Goal: Task Accomplishment & Management: Use online tool/utility

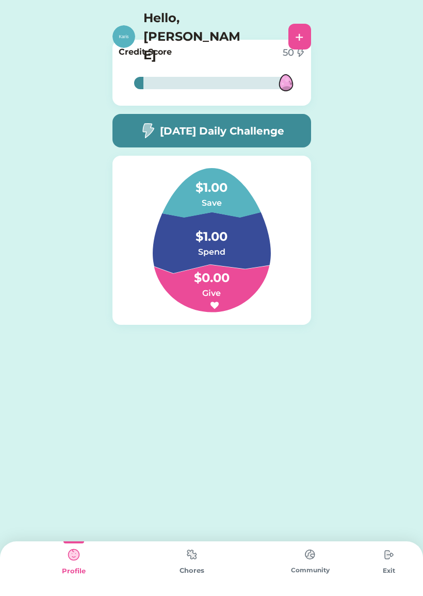
click at [181, 577] on div "Chores" at bounding box center [192, 569] width 118 height 55
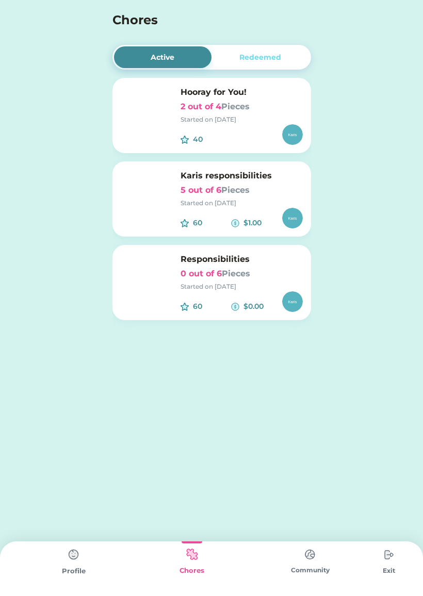
click at [187, 562] on img at bounding box center [192, 555] width 21 height 20
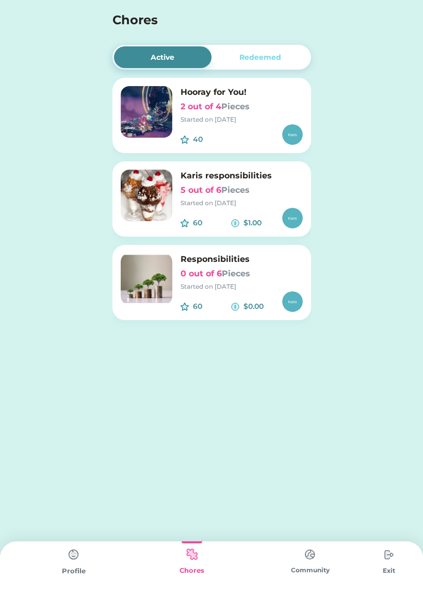
click at [143, 132] on img at bounding box center [147, 112] width 52 height 52
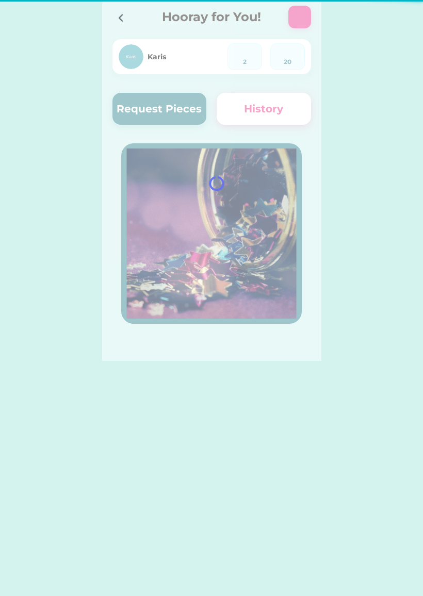
click at [145, 127] on div at bounding box center [211, 180] width 219 height 361
click at [138, 113] on div at bounding box center [211, 180] width 219 height 361
click at [139, 101] on div at bounding box center [211, 180] width 219 height 361
click at [140, 101] on button "Request Pieces" at bounding box center [159, 109] width 94 height 32
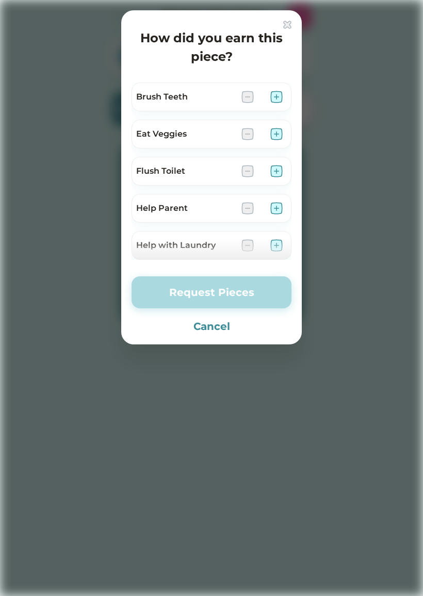
click at [285, 26] on img at bounding box center [287, 25] width 8 height 8
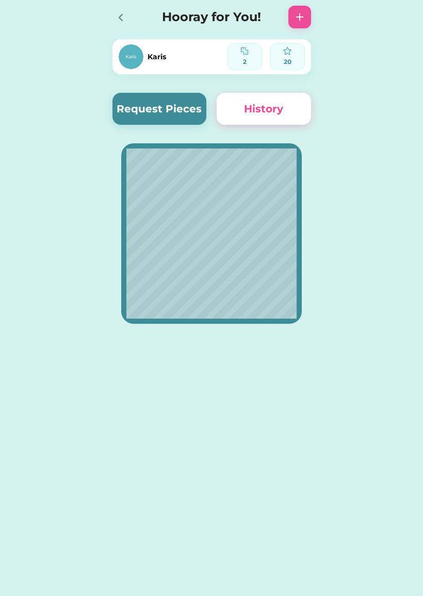
click at [123, 17] on icon at bounding box center [121, 17] width 12 height 12
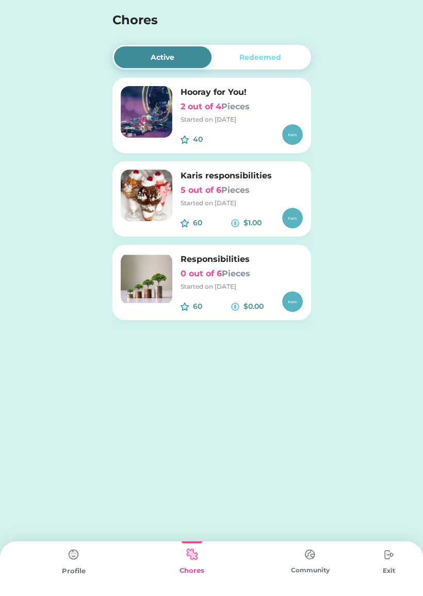
click at [153, 186] on img at bounding box center [147, 196] width 52 height 52
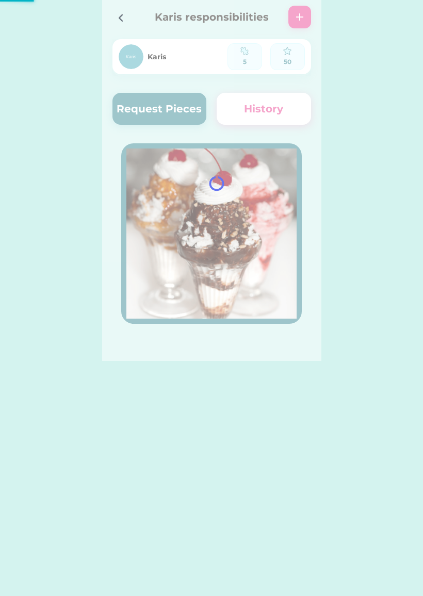
click at [147, 111] on div at bounding box center [211, 180] width 219 height 361
click at [149, 103] on div at bounding box center [211, 180] width 219 height 361
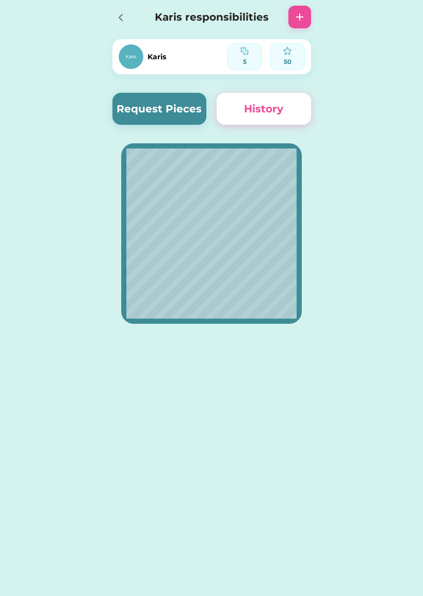
click at [147, 110] on button "Request Pieces" at bounding box center [159, 109] width 94 height 32
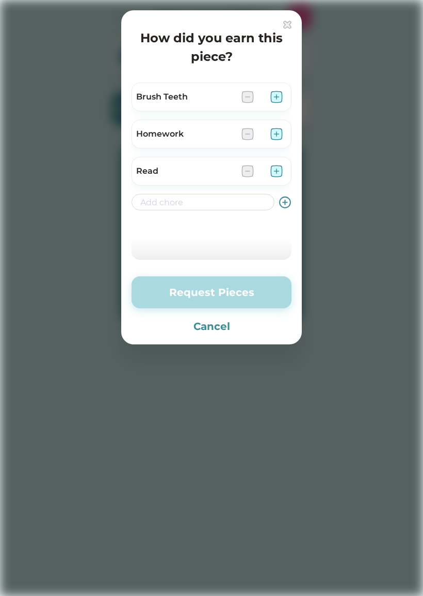
click at [300, 14] on div at bounding box center [211, 298] width 423 height 596
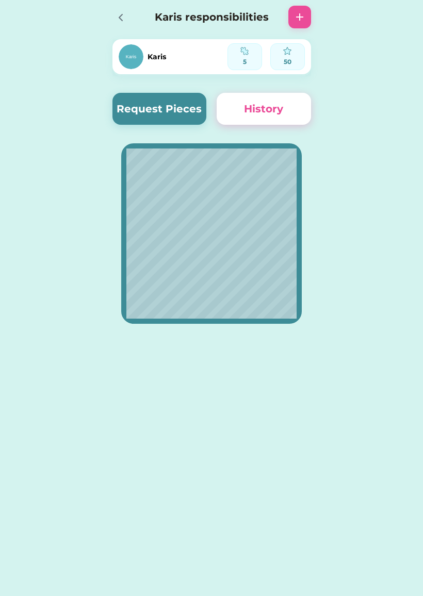
click at [121, 15] on icon at bounding box center [120, 17] width 3 height 6
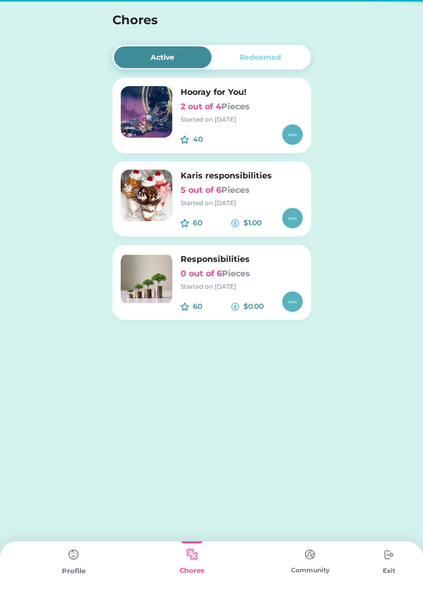
click at [158, 290] on img at bounding box center [147, 279] width 52 height 52
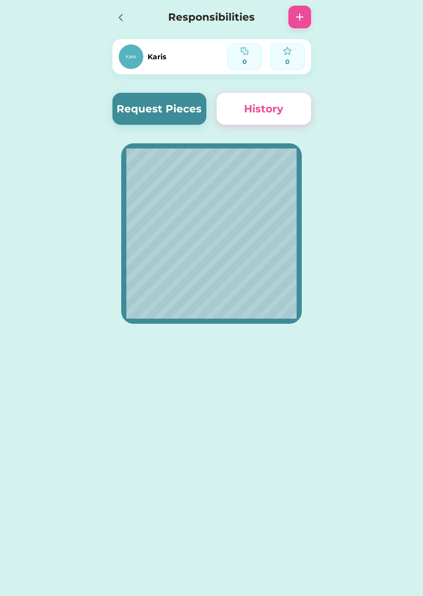
click at [136, 101] on button "Request Pieces" at bounding box center [159, 109] width 94 height 32
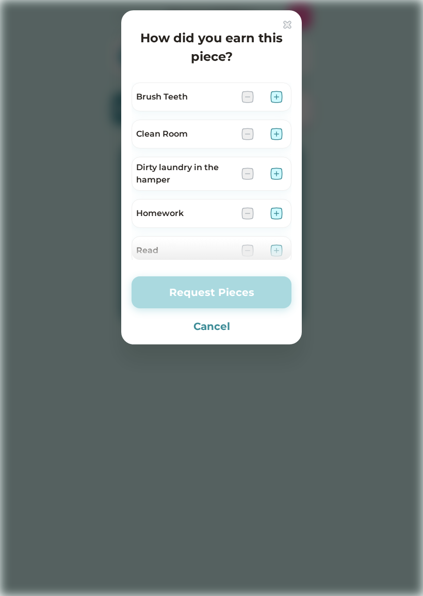
click at [283, 23] on img at bounding box center [287, 25] width 8 height 8
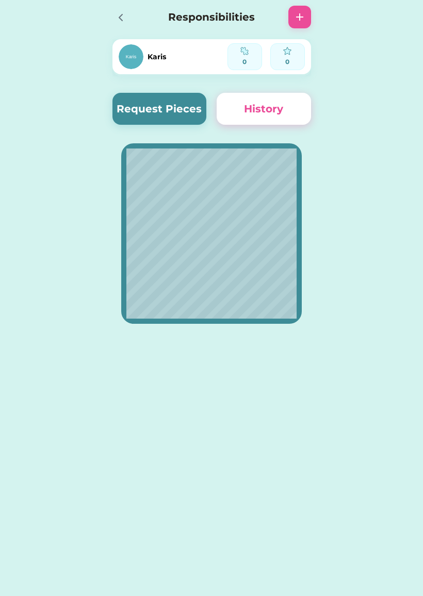
click at [144, 113] on button "Request Pieces" at bounding box center [159, 109] width 94 height 32
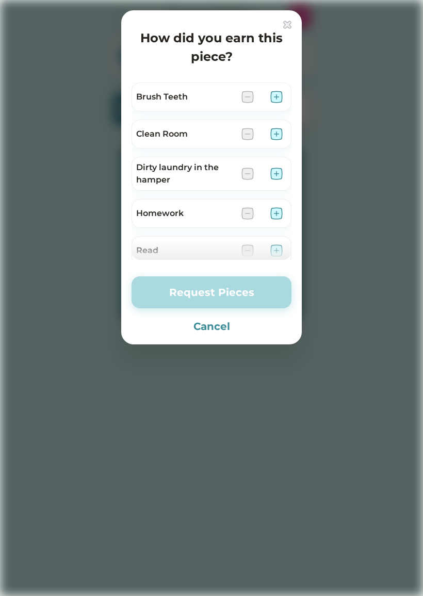
click at [273, 170] on img at bounding box center [276, 174] width 12 height 12
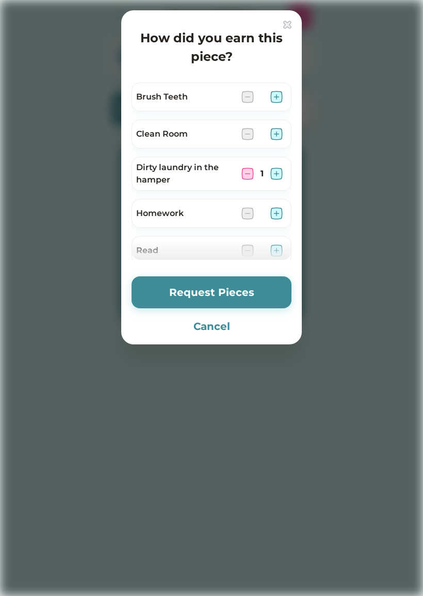
click at [278, 133] on img at bounding box center [276, 134] width 12 height 12
click at [242, 134] on img at bounding box center [247, 134] width 12 height 12
click at [247, 296] on button "Request Pieces" at bounding box center [212, 293] width 160 height 32
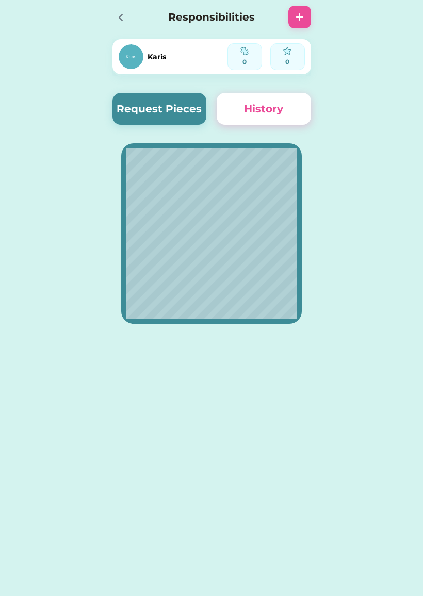
click at [119, 10] on div at bounding box center [119, 16] width 15 height 15
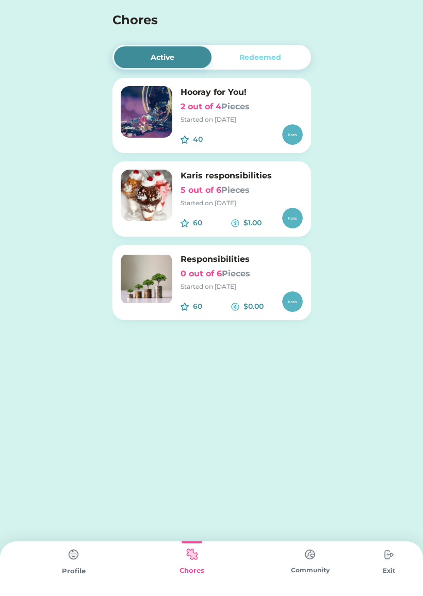
click at [124, 220] on img at bounding box center [147, 196] width 52 height 52
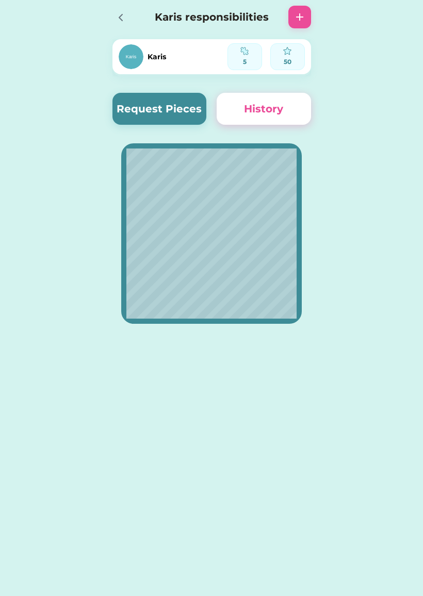
click at [248, 112] on button "History" at bounding box center [264, 109] width 94 height 32
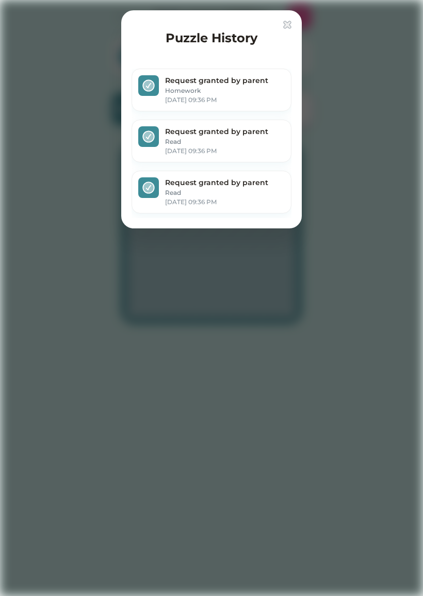
click at [291, 22] on img at bounding box center [287, 25] width 8 height 8
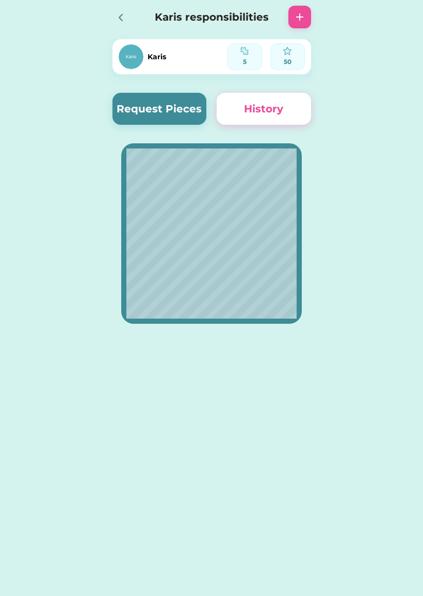
click at [113, 18] on div at bounding box center [119, 16] width 15 height 15
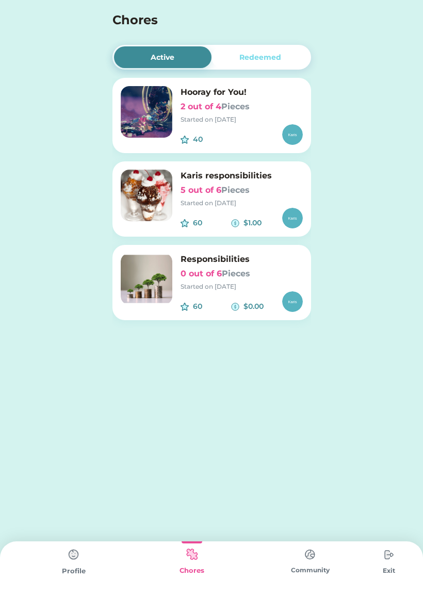
click at [235, 248] on div "Responsibilities 0 out of 6 Pieces Started on [DATE] 60 $0.00" at bounding box center [211, 282] width 199 height 75
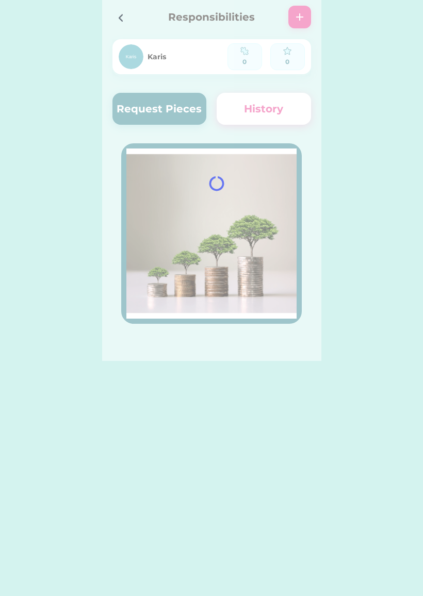
click at [230, 236] on div at bounding box center [211, 180] width 219 height 361
click at [116, 7] on div at bounding box center [123, 17] width 23 height 23
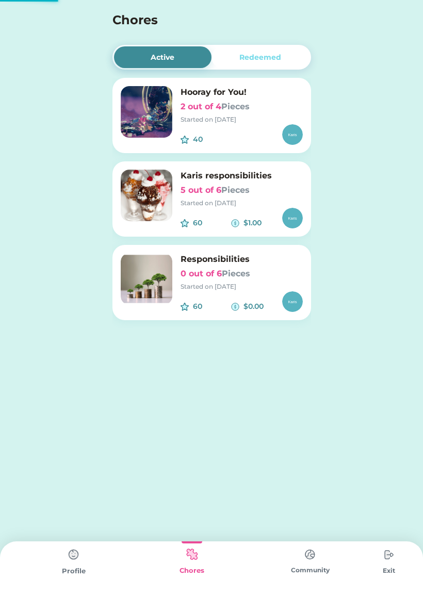
click at [116, 22] on h4 "Chores" at bounding box center [197, 20] width 171 height 19
click at [119, 17] on h4 "Chores" at bounding box center [197, 20] width 171 height 19
click at [67, 558] on img at bounding box center [73, 555] width 21 height 21
